Goal: Information Seeking & Learning: Learn about a topic

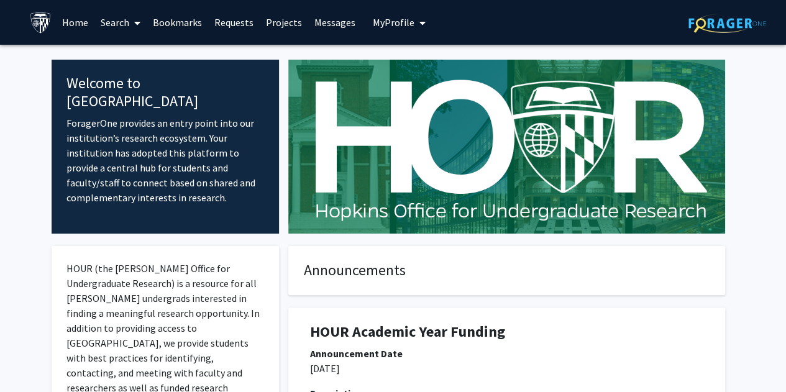
click at [112, 27] on link "Search" at bounding box center [120, 22] width 52 height 43
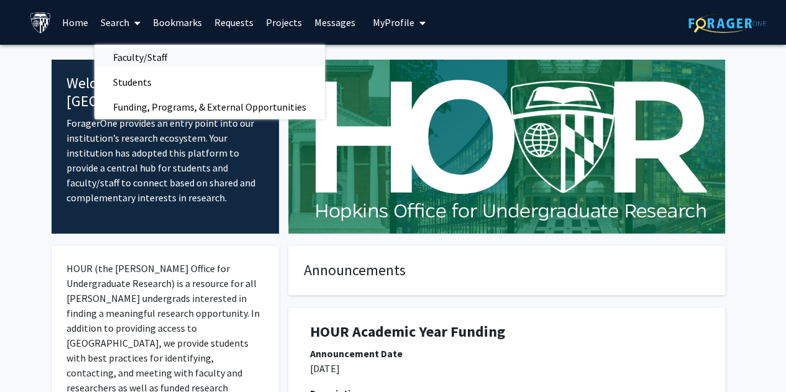
click at [134, 62] on span "Faculty/Staff" at bounding box center [139, 57] width 91 height 25
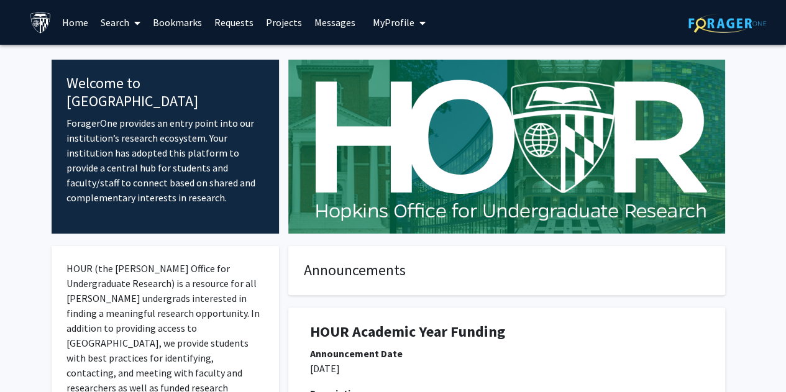
click at [130, 16] on span at bounding box center [134, 22] width 11 height 43
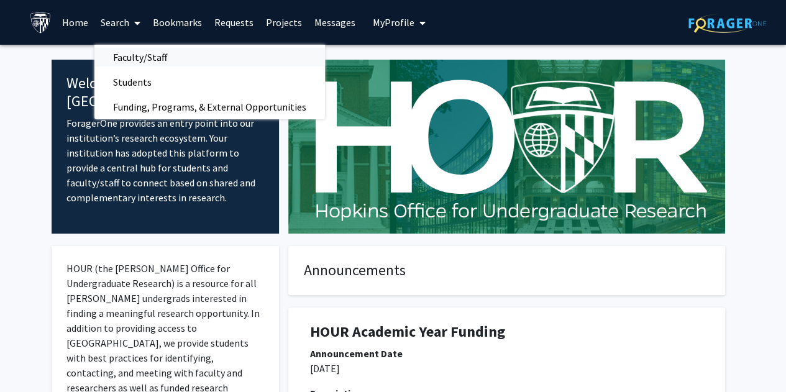
click at [143, 59] on span "Faculty/Staff" at bounding box center [139, 57] width 91 height 25
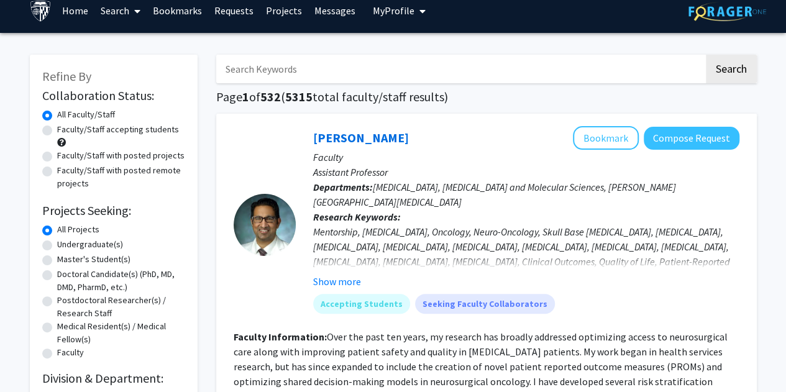
scroll to position [12, 0]
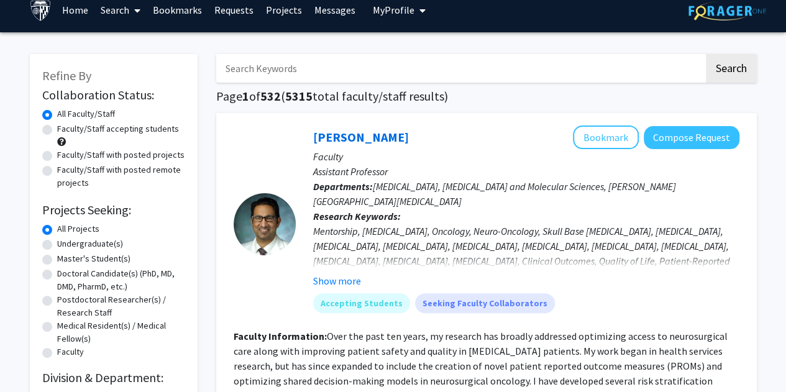
click at [90, 129] on label "Faculty/Staff accepting students" at bounding box center [118, 128] width 122 height 13
click at [65, 129] on input "Faculty/Staff accepting students" at bounding box center [61, 126] width 8 height 8
radio input "true"
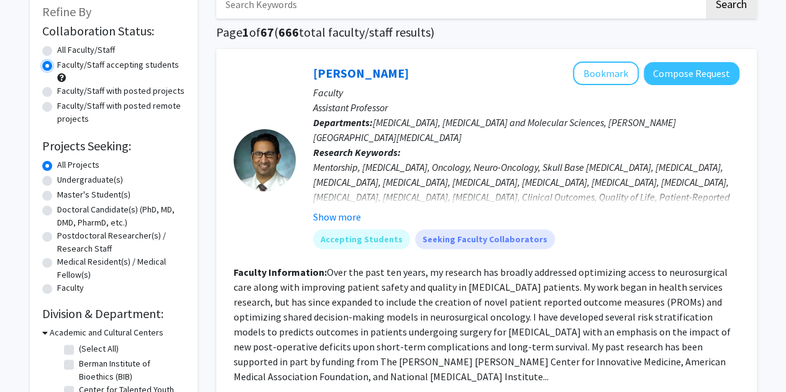
scroll to position [79, 0]
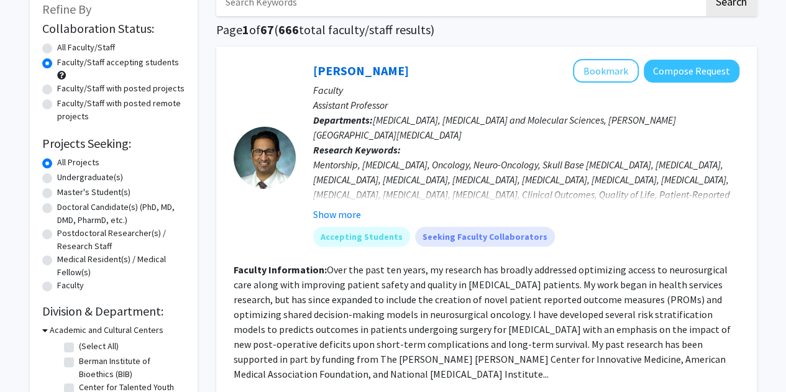
click at [109, 191] on label "Master's Student(s)" at bounding box center [93, 192] width 73 height 13
click at [65, 191] on input "Master's Student(s)" at bounding box center [61, 190] width 8 height 8
radio input "true"
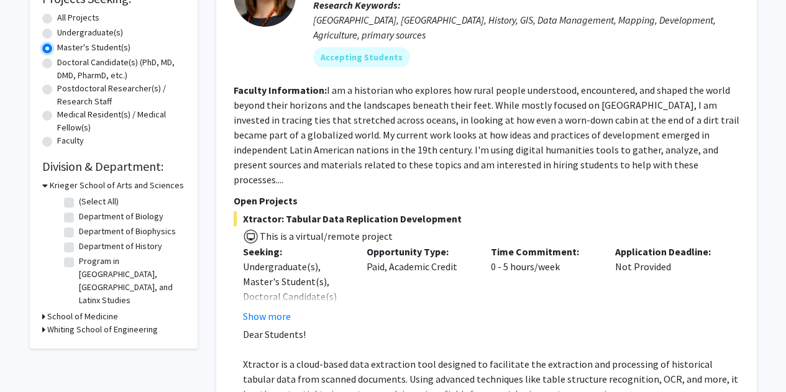
scroll to position [225, 0]
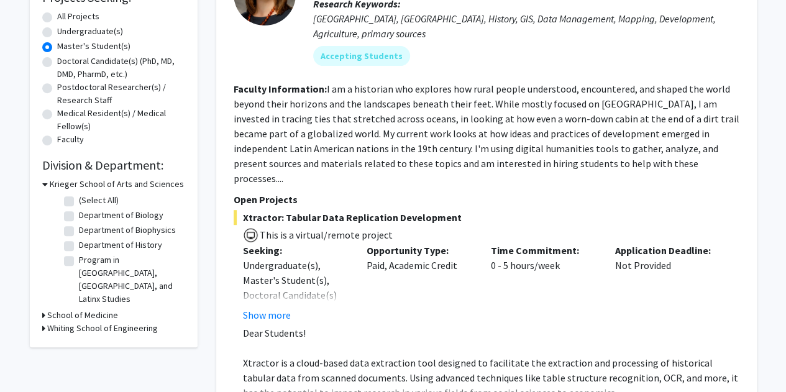
click at [135, 187] on h3 "Krieger School of Arts and Sciences" at bounding box center [117, 184] width 134 height 13
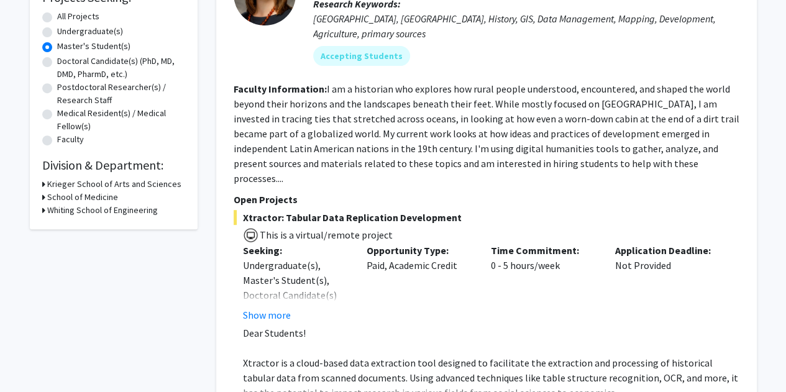
click at [111, 211] on h3 "Whiting School of Engineering" at bounding box center [102, 210] width 111 height 13
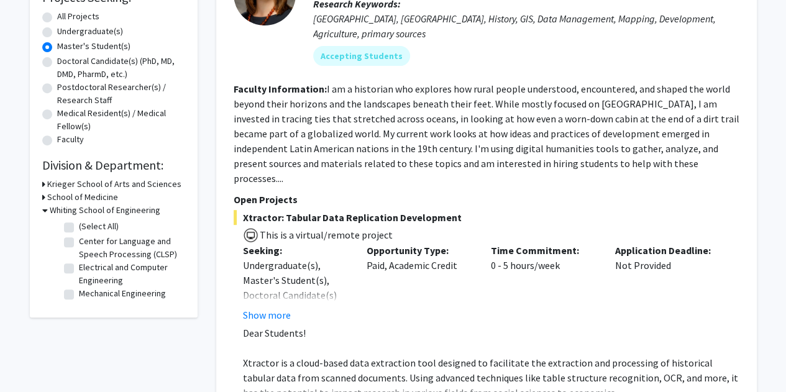
click at [119, 213] on h3 "Whiting School of Engineering" at bounding box center [105, 210] width 111 height 13
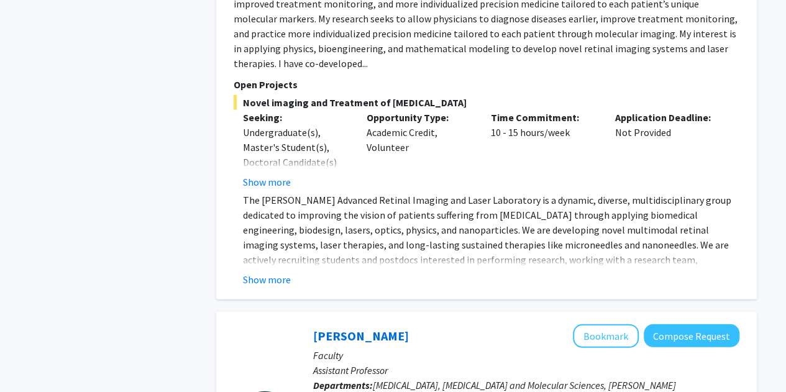
scroll to position [1602, 0]
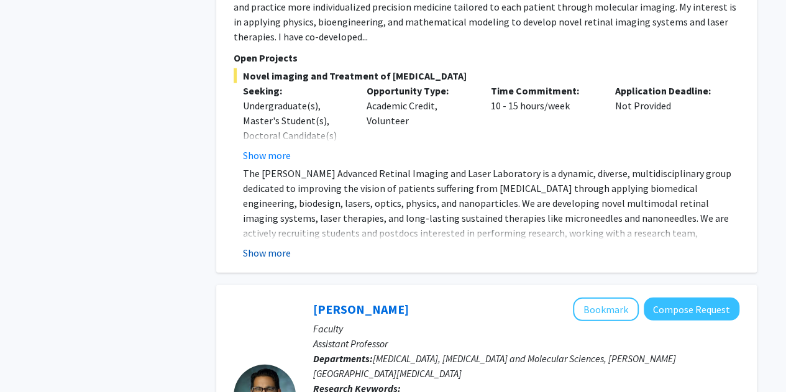
click at [285, 245] on button "Show more" at bounding box center [267, 252] width 48 height 15
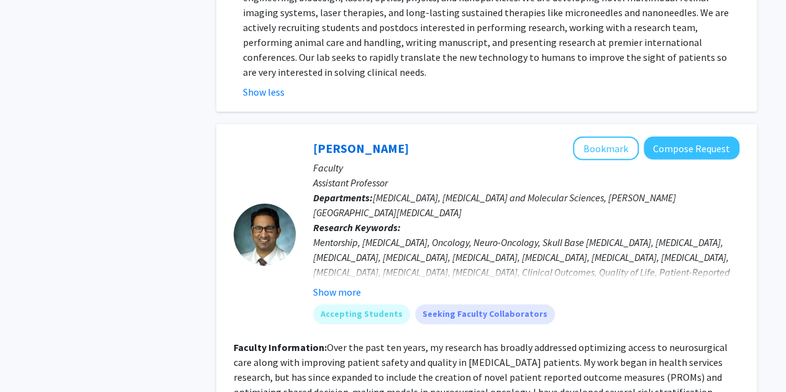
scroll to position [1808, 0]
click at [343, 284] on button "Show more" at bounding box center [337, 291] width 48 height 15
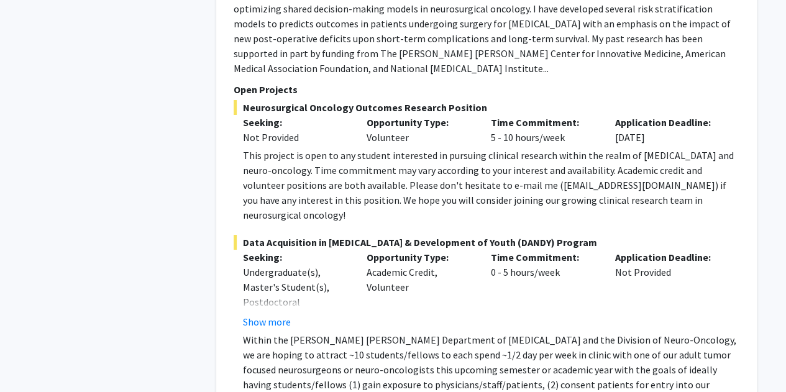
scroll to position [2236, 0]
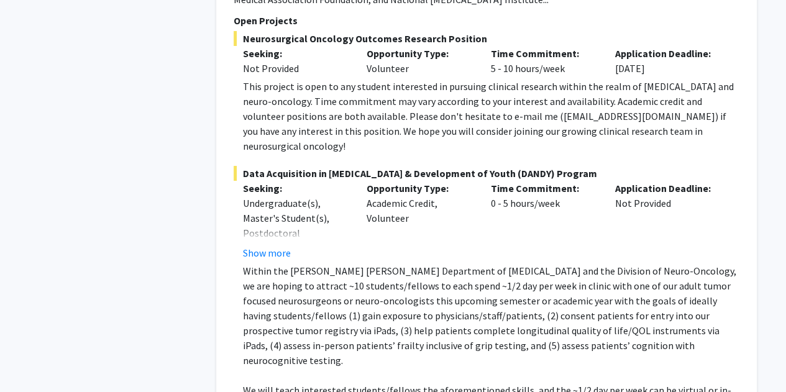
scroll to position [2304, 0]
click at [267, 246] on button "Show more" at bounding box center [267, 253] width 48 height 15
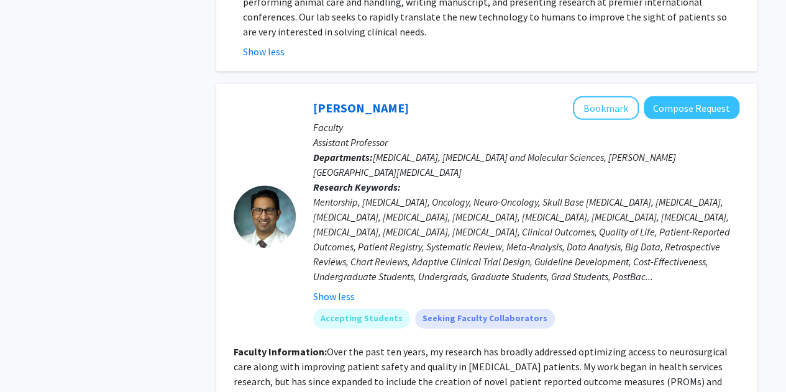
scroll to position [1805, 0]
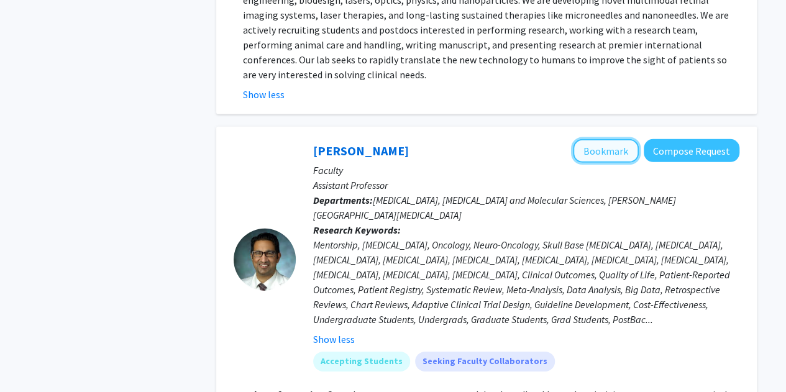
click at [598, 139] on button "Bookmark" at bounding box center [606, 151] width 66 height 24
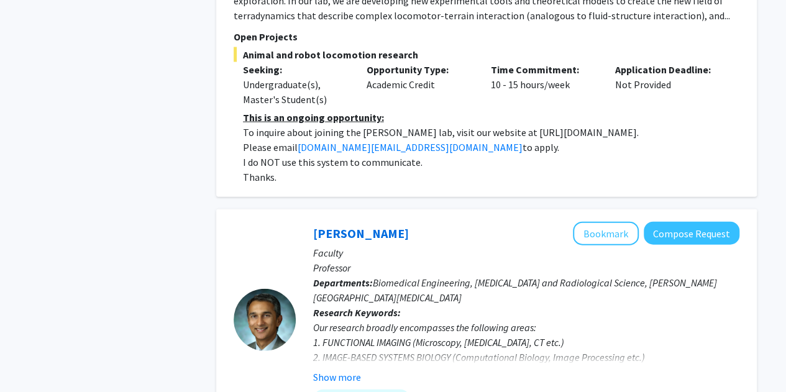
scroll to position [3635, 0]
click at [360, 369] on div "Show more" at bounding box center [526, 376] width 426 height 15
click at [342, 369] on button "Show more" at bounding box center [337, 376] width 48 height 15
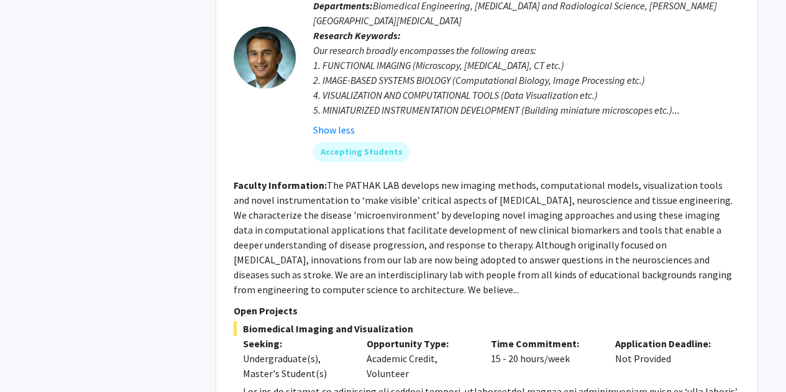
scroll to position [3916, 0]
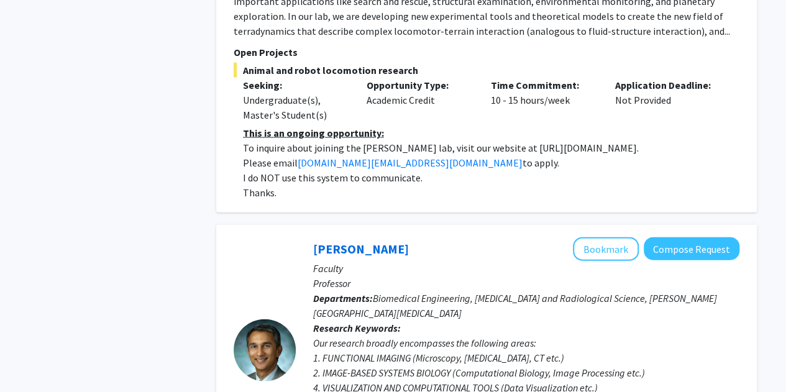
scroll to position [3614, 0]
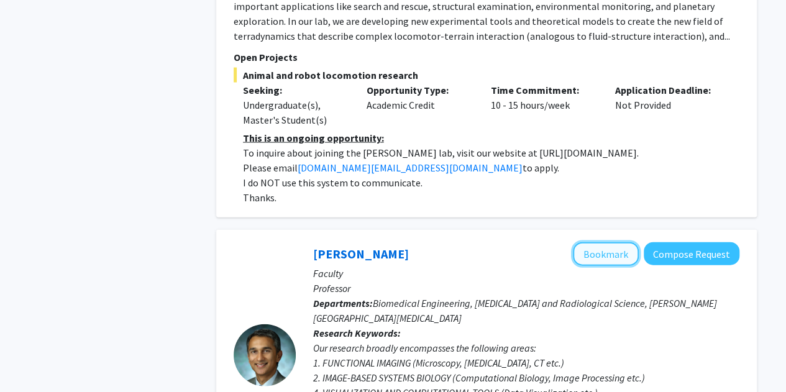
click at [609, 242] on button "Bookmark" at bounding box center [606, 254] width 66 height 24
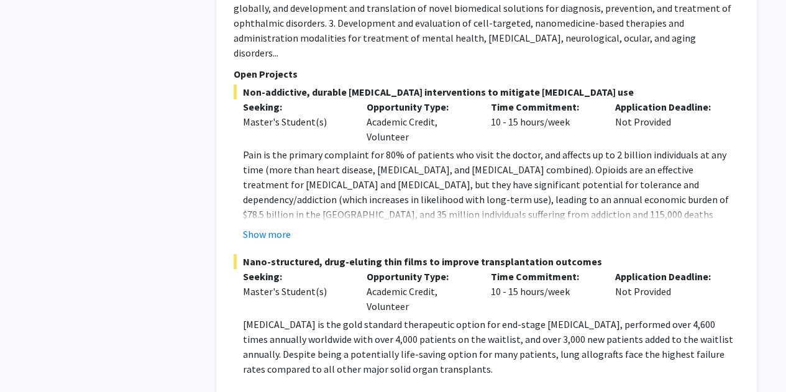
scroll to position [4686, 0]
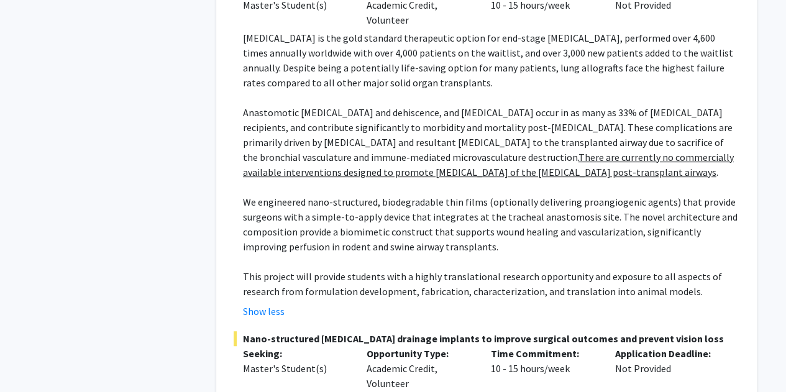
scroll to position [4972, 0]
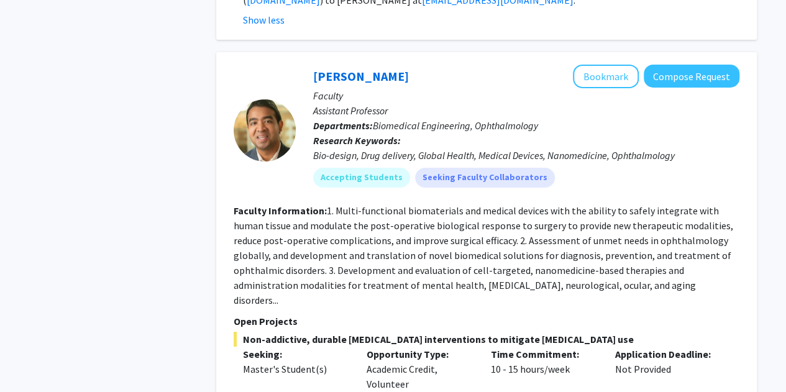
scroll to position [4439, 0]
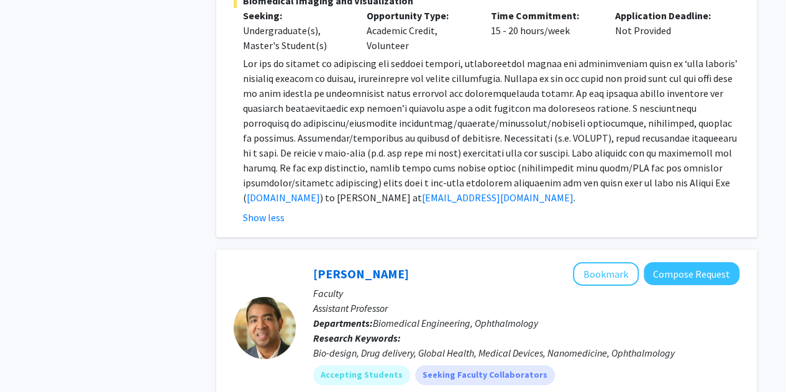
scroll to position [4239, 0]
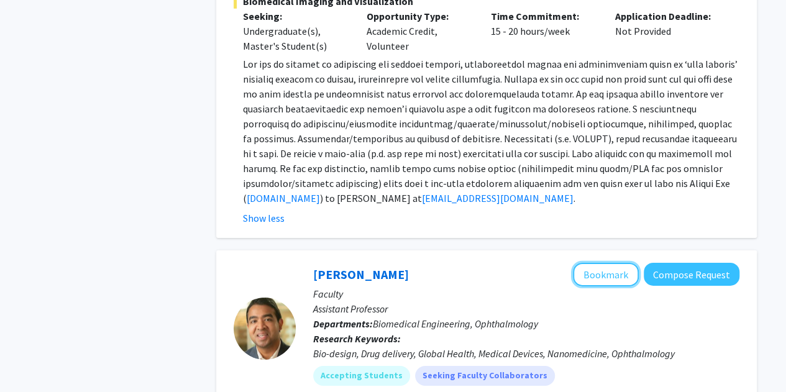
click at [598, 263] on button "Bookmark" at bounding box center [606, 275] width 66 height 24
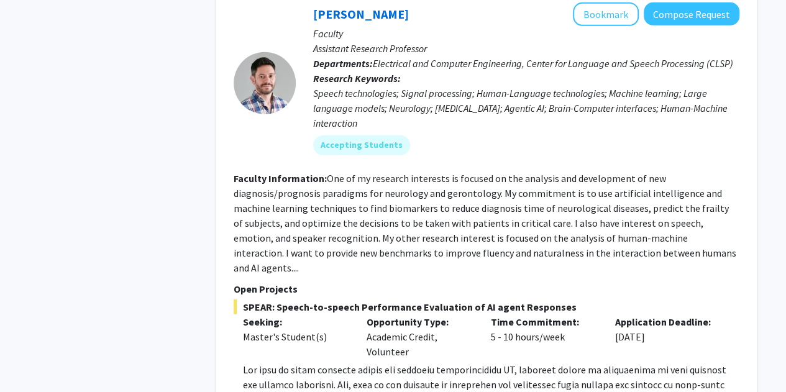
scroll to position [6549, 0]
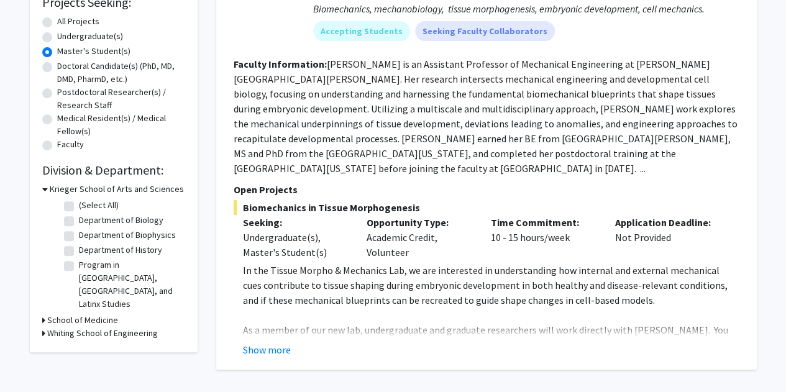
scroll to position [320, 0]
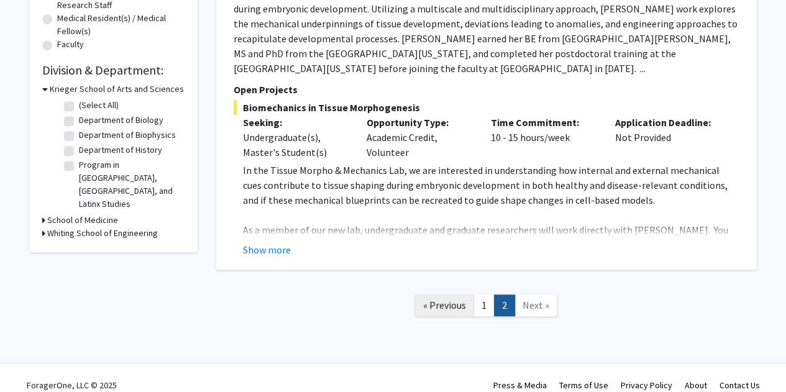
click at [450, 299] on span "« Previous" at bounding box center [444, 305] width 43 height 12
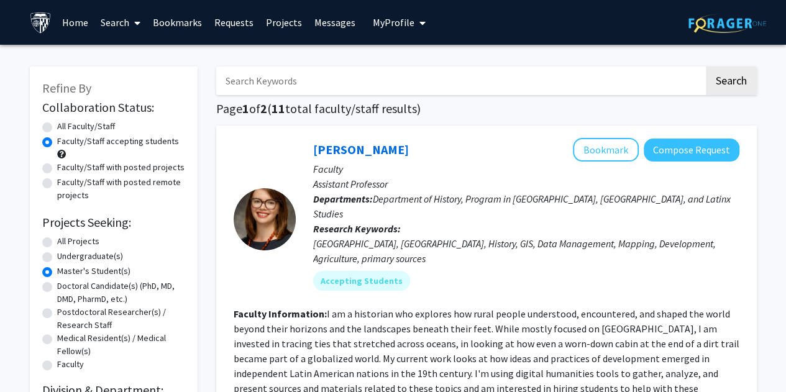
click at [191, 22] on link "Bookmarks" at bounding box center [178, 22] width 62 height 43
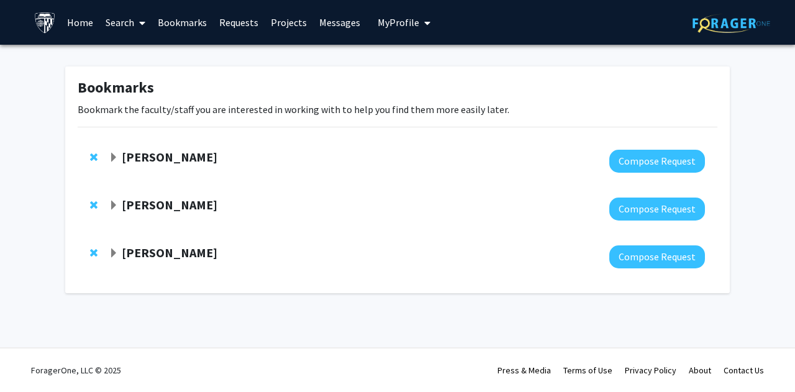
click at [180, 154] on strong "[PERSON_NAME]" at bounding box center [170, 157] width 96 height 16
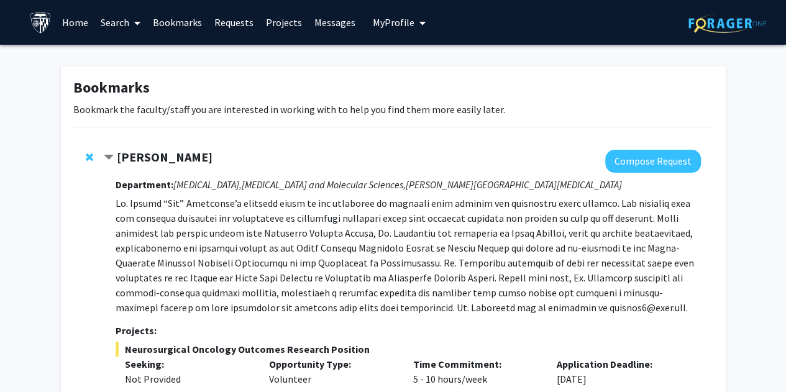
click at [129, 160] on strong "[PERSON_NAME]" at bounding box center [165, 157] width 96 height 16
